Goal: Find specific page/section: Find specific page/section

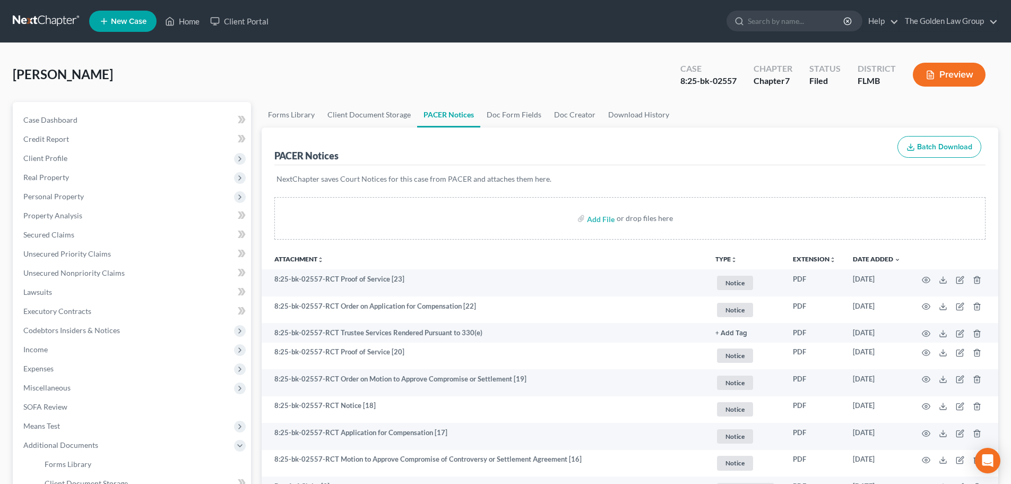
click at [55, 23] on link at bounding box center [47, 21] width 68 height 19
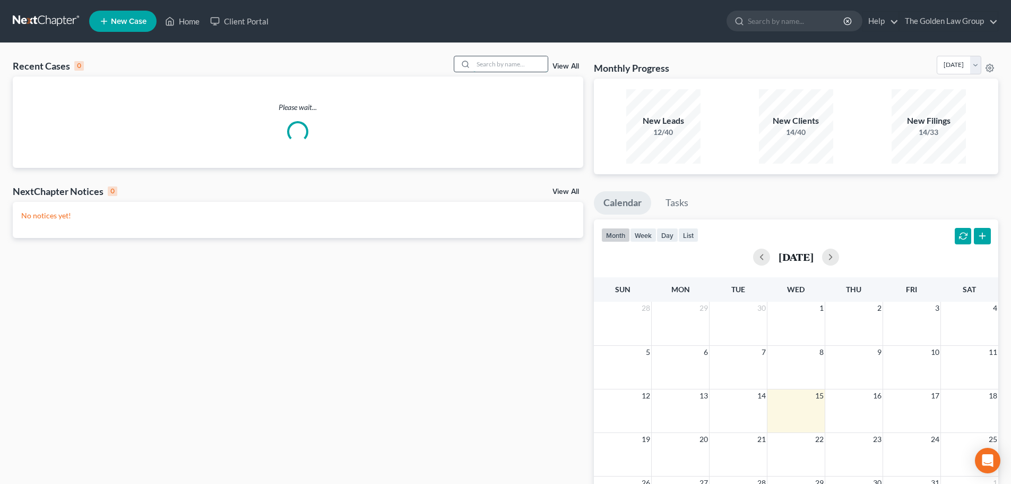
click at [487, 66] on input "search" at bounding box center [510, 63] width 74 height 15
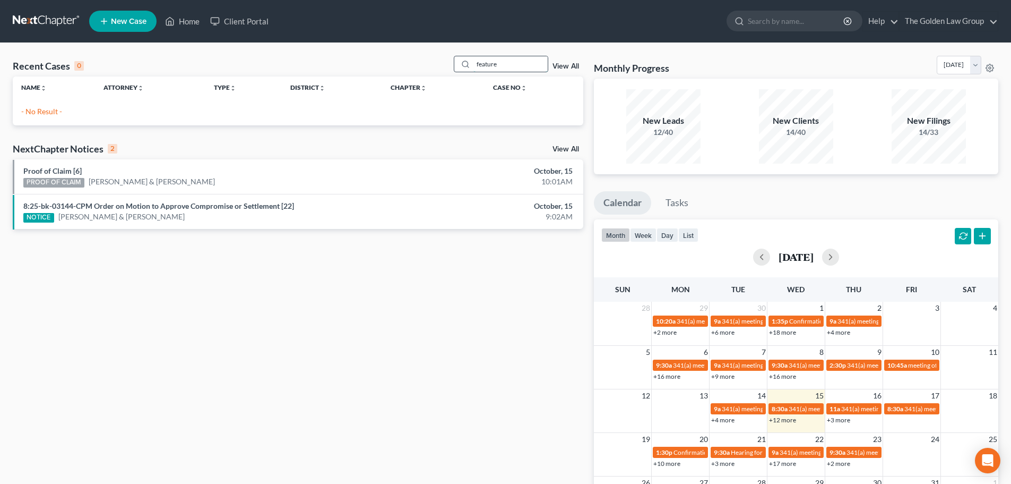
click at [504, 62] on input "feature" at bounding box center [510, 63] width 74 height 15
type input "f"
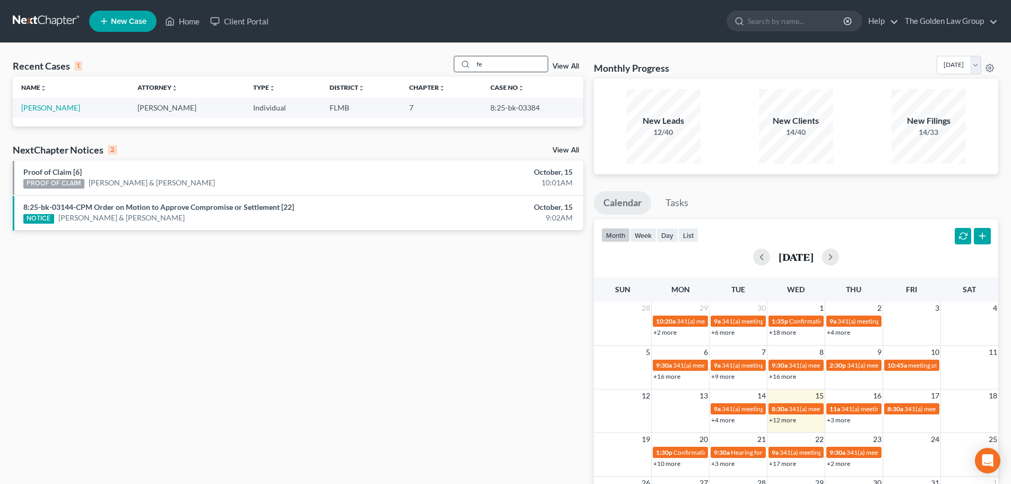
type input "f"
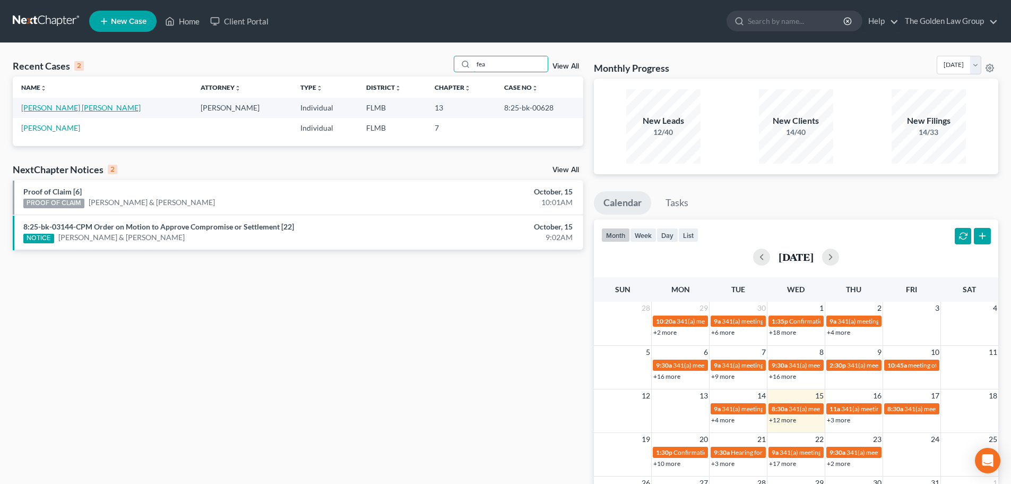
type input "fea"
click at [63, 109] on link "[PERSON_NAME] [PERSON_NAME]" at bounding box center [80, 107] width 119 height 9
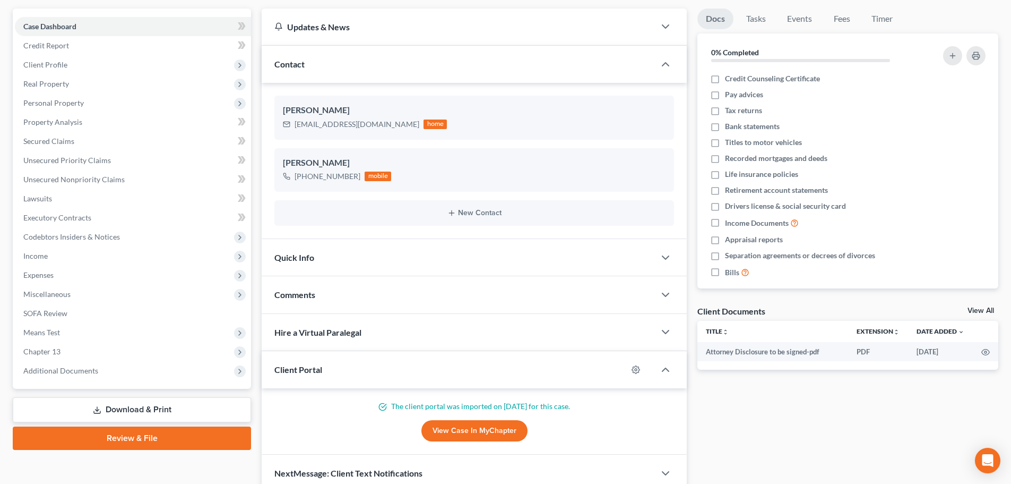
scroll to position [142, 0]
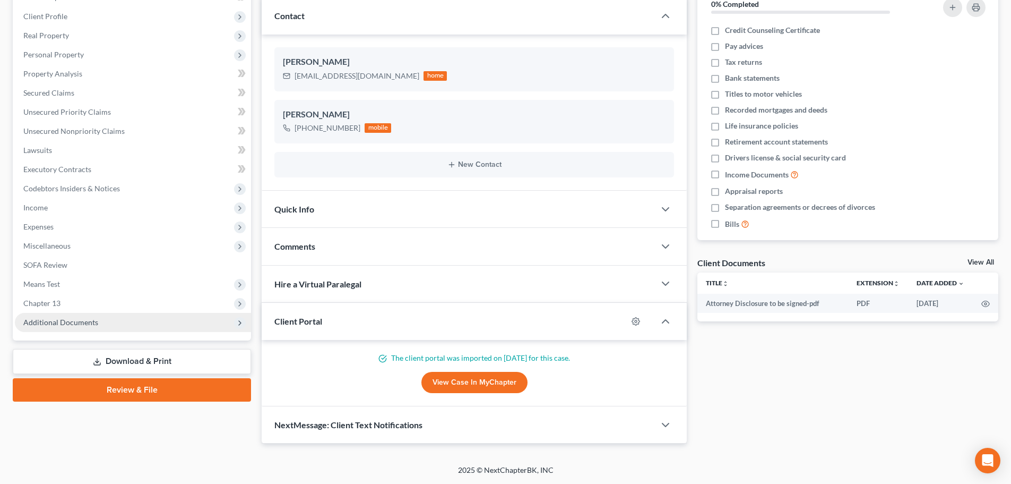
click at [97, 320] on span "Additional Documents" at bounding box center [133, 322] width 236 height 19
